Goal: Task Accomplishment & Management: Manage account settings

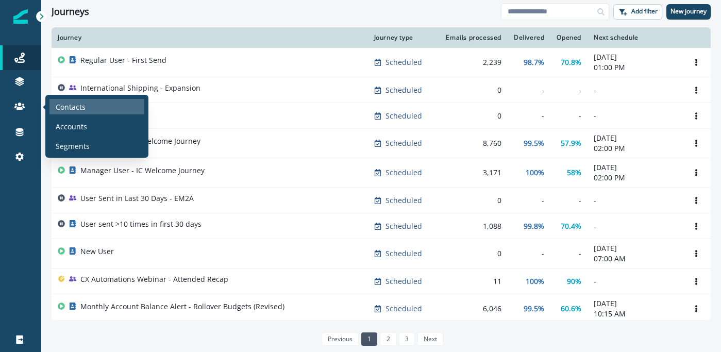
click at [67, 113] on div "Contacts" at bounding box center [97, 106] width 95 height 15
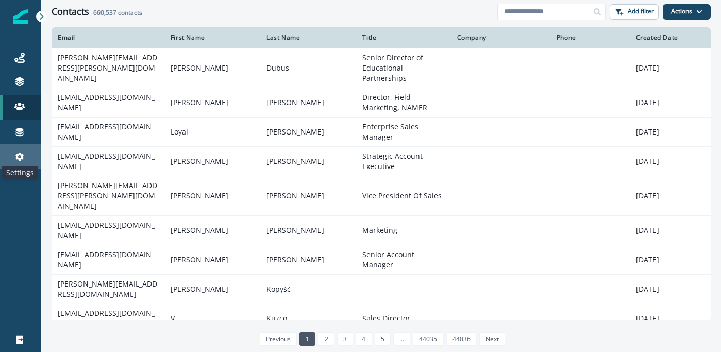
click at [19, 160] on icon at bounding box center [19, 157] width 8 height 8
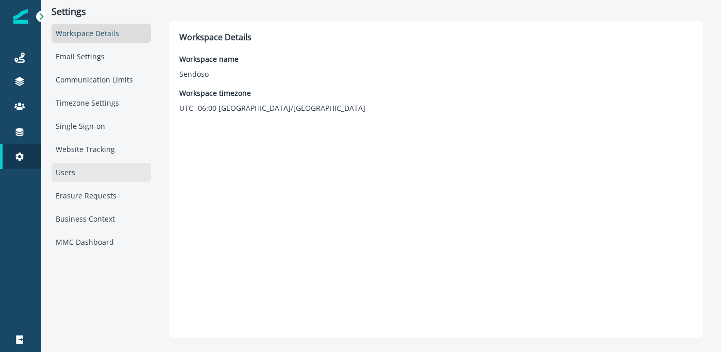
click at [61, 173] on div "Users" at bounding box center [102, 172] width 100 height 19
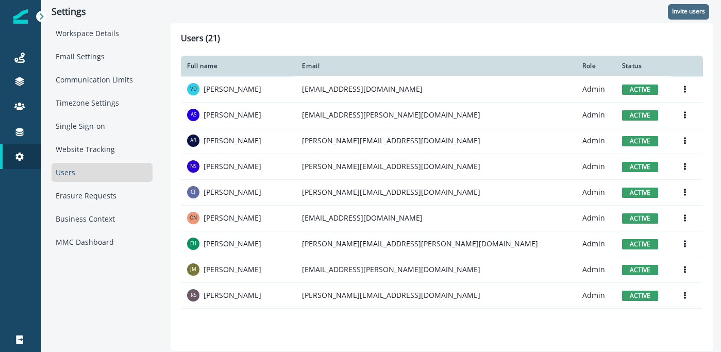
click at [678, 13] on p "Invite users" at bounding box center [688, 11] width 33 height 7
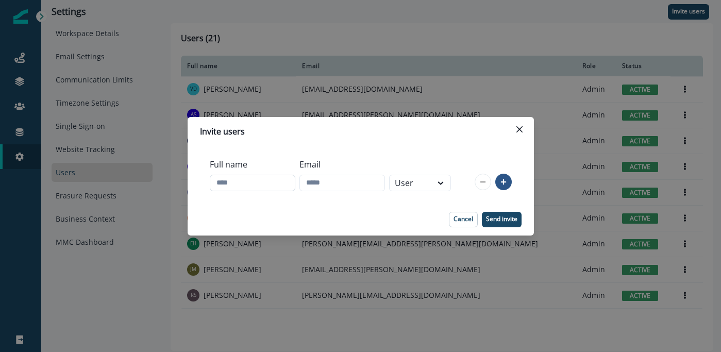
click at [290, 181] on input "Full name" at bounding box center [253, 183] width 86 height 17
type input "**********"
click at [380, 183] on input "Email" at bounding box center [343, 183] width 86 height 17
type input "**********"
click at [427, 182] on div "User" at bounding box center [411, 183] width 32 height 12
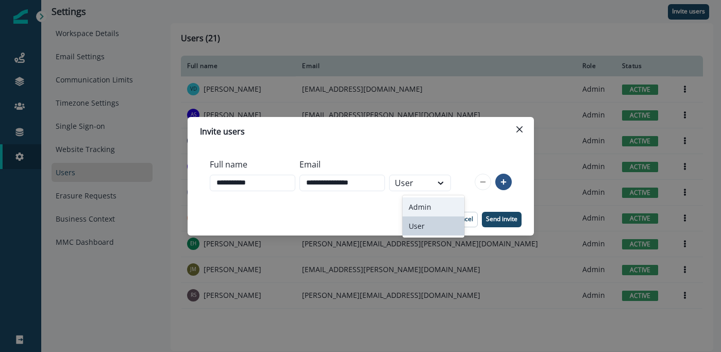
click at [431, 208] on div "Admin" at bounding box center [434, 207] width 62 height 19
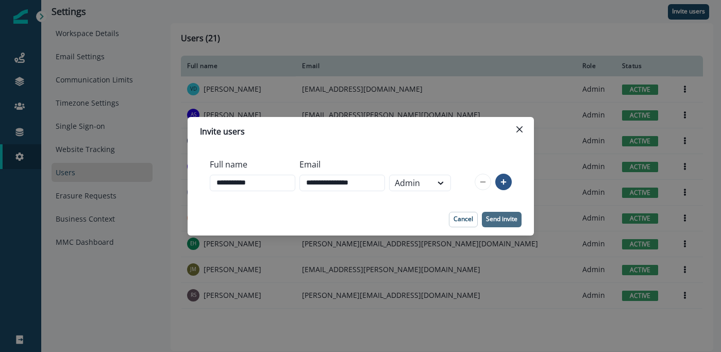
click at [497, 216] on p "Send invite" at bounding box center [501, 219] width 31 height 7
